Goal: Transaction & Acquisition: Purchase product/service

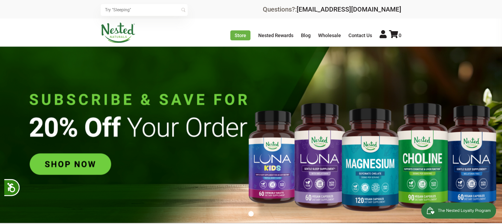
click at [80, 163] on img at bounding box center [251, 134] width 502 height 176
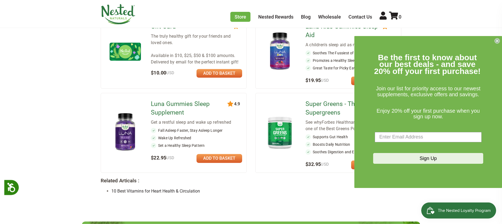
scroll to position [438, 0]
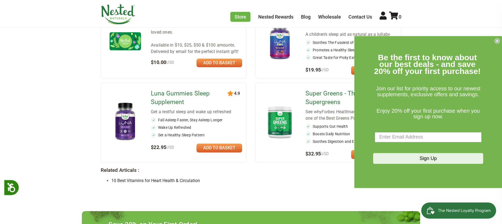
click at [498, 41] on circle "Close dialog" at bounding box center [497, 40] width 5 height 5
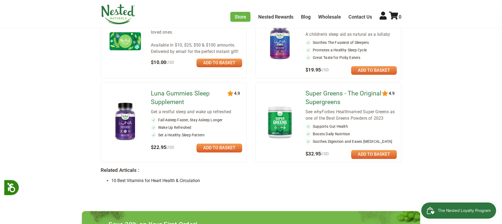
click at [369, 150] on link at bounding box center [374, 154] width 46 height 9
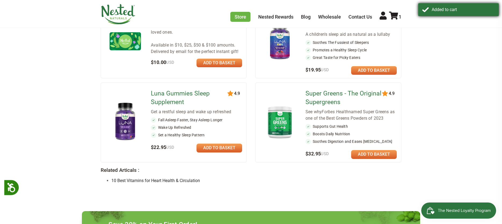
click at [442, 9] on div "Added to cart" at bounding box center [463, 9] width 63 height 5
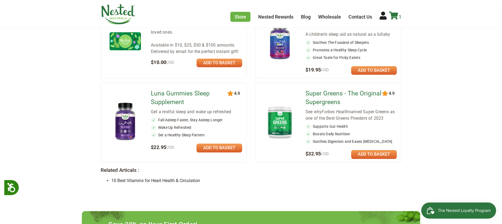
click at [393, 13] on icon at bounding box center [393, 16] width 9 height 8
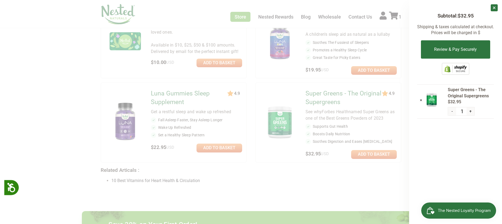
click at [470, 111] on button "+" at bounding box center [471, 111] width 8 height 8
type input "2"
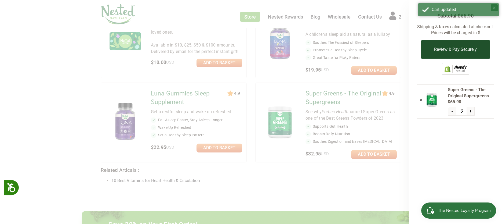
click at [439, 50] on button "Review & Pay Securely" at bounding box center [455, 49] width 69 height 18
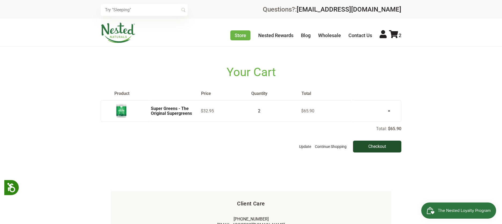
click at [375, 147] on input "Checkout" at bounding box center [377, 147] width 48 height 12
